Goal: Transaction & Acquisition: Purchase product/service

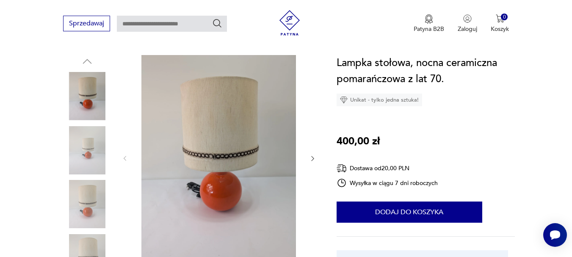
scroll to position [85, 0]
click at [85, 149] on img at bounding box center [87, 150] width 48 height 48
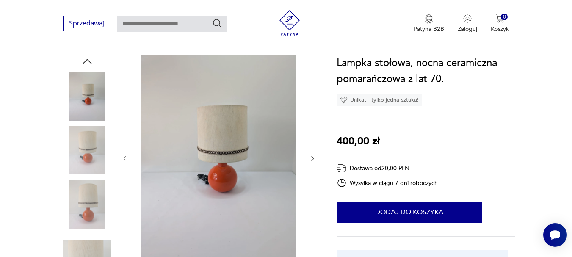
click at [85, 203] on img at bounding box center [87, 204] width 48 height 48
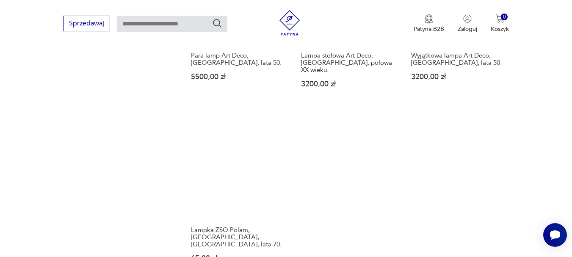
scroll to position [1176, 0]
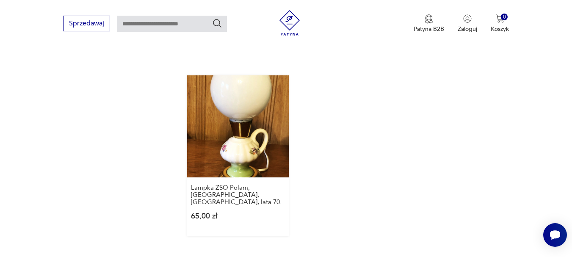
click at [225, 94] on link "Lampka ZSO Polam, [GEOGRAPHIC_DATA], [GEOGRAPHIC_DATA], lata 70. 65,00 zł" at bounding box center [238, 155] width 102 height 160
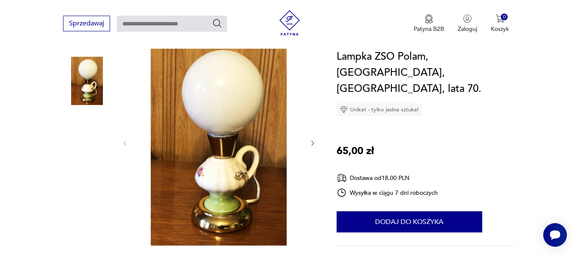
scroll to position [85, 0]
